Goal: Navigation & Orientation: Find specific page/section

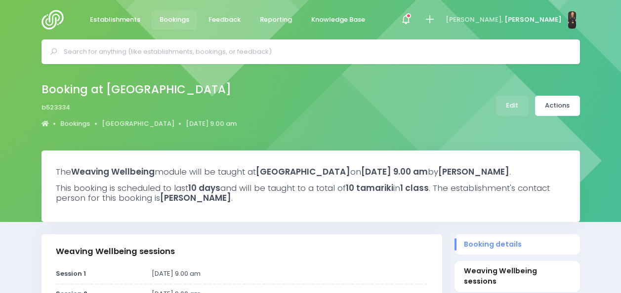
select select "5"
click at [55, 16] on img at bounding box center [55, 20] width 28 height 20
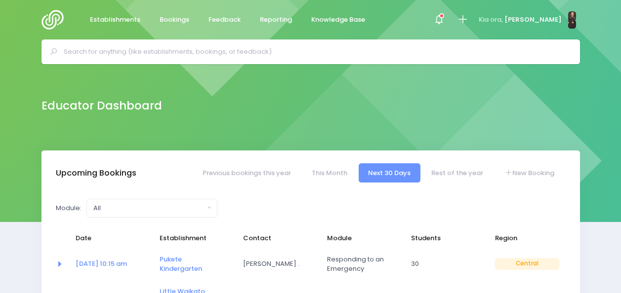
select select "5"
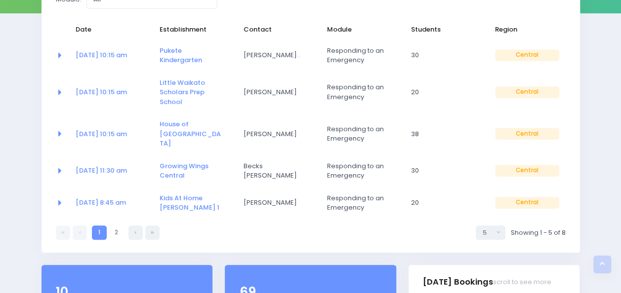
scroll to position [67, 0]
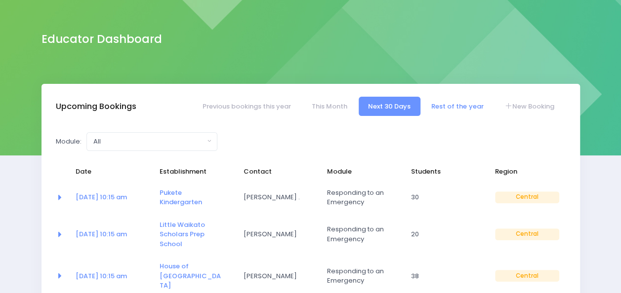
click at [447, 108] on link "Rest of the year" at bounding box center [457, 106] width 71 height 19
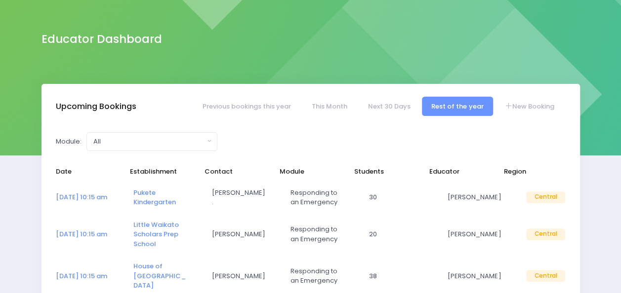
select select "5"
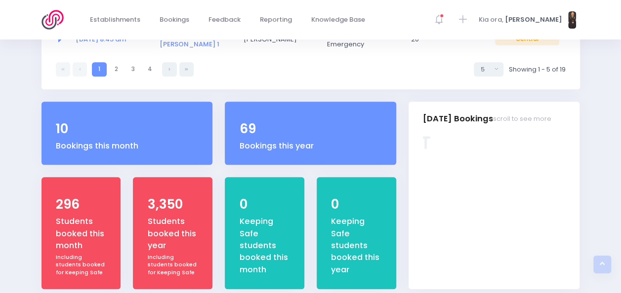
scroll to position [415, 0]
